Goal: Task Accomplishment & Management: Use online tool/utility

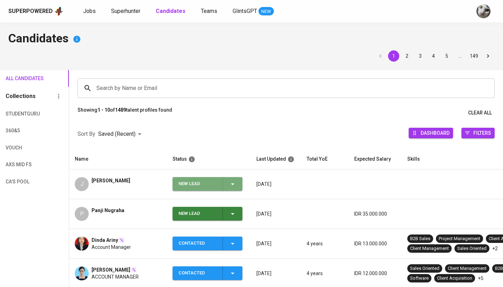
click at [208, 179] on div "New Lead" at bounding box center [198, 184] width 38 height 14
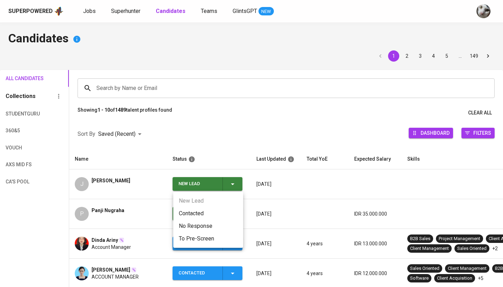
click at [206, 210] on li "Contacted" at bounding box center [208, 213] width 70 height 13
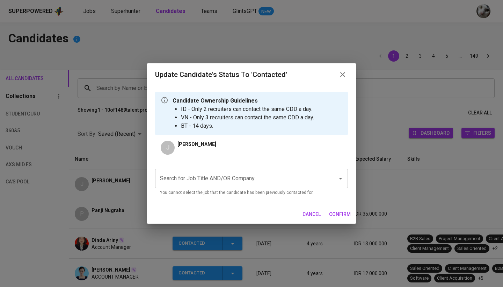
click at [233, 184] on input "Search for Job Title AND/OR Company" at bounding box center [241, 178] width 167 height 13
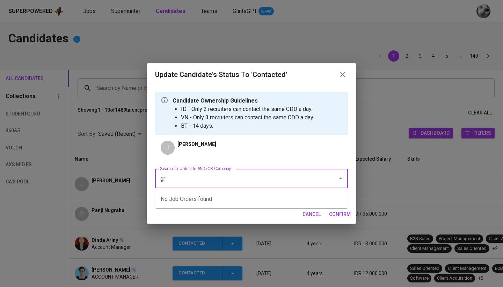
type input "g"
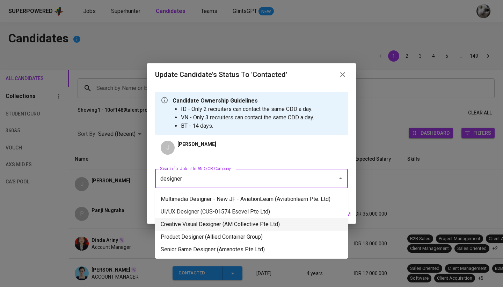
click at [241, 218] on li "Creative Visual Designer (AM Collective Pte Ltd)" at bounding box center [251, 224] width 193 height 13
type input "designer"
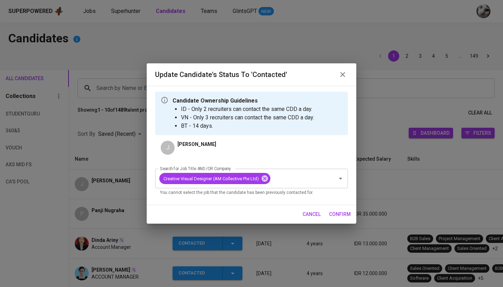
click at [328, 213] on button "confirm" at bounding box center [339, 214] width 27 height 13
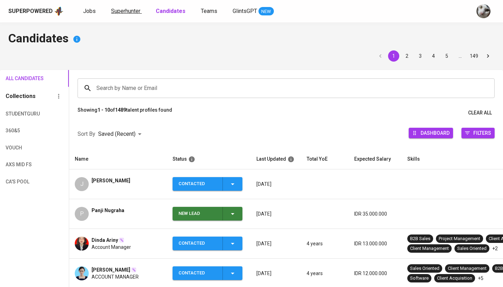
click at [130, 8] on span "Superhunter" at bounding box center [125, 11] width 29 height 7
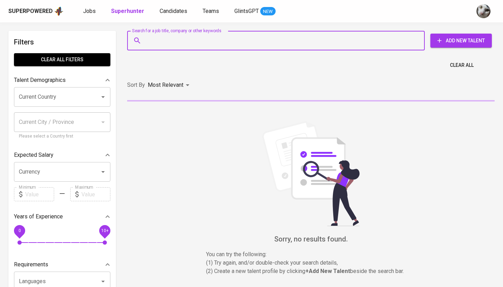
click at [151, 46] on input "Search for a job title, company or other keywords" at bounding box center [277, 40] width 267 height 13
paste input "[EMAIL_ADDRESS][DOMAIN_NAME]"
type input "[EMAIL_ADDRESS][DOMAIN_NAME]"
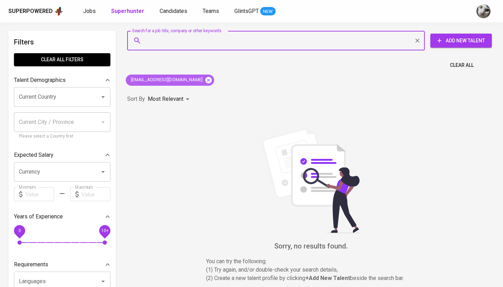
click at [206, 80] on icon at bounding box center [209, 80] width 6 height 6
